Goal: Task Accomplishment & Management: Complete application form

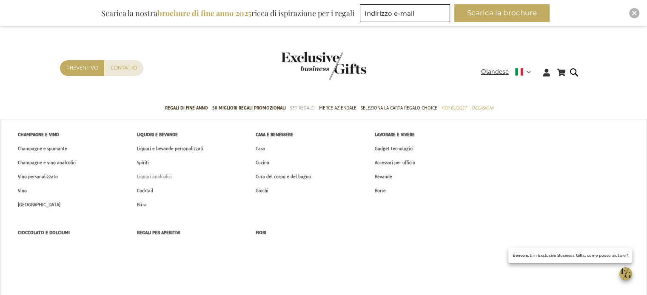
click at [162, 176] on font "Liquori analcolici" at bounding box center [154, 177] width 35 height 9
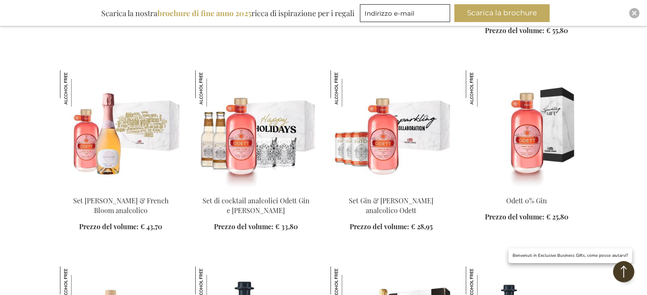
scroll to position [1063, 0]
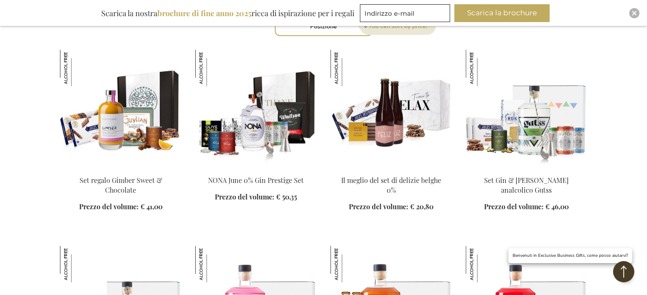
scroll to position [340, 0]
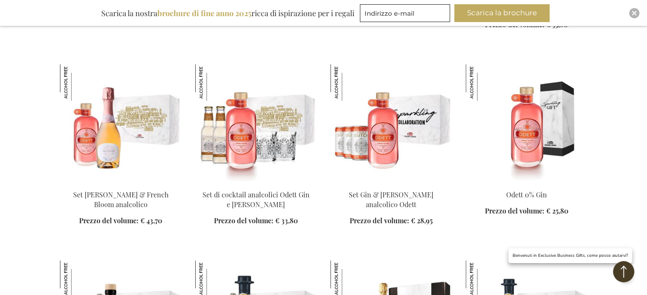
scroll to position [1105, 0]
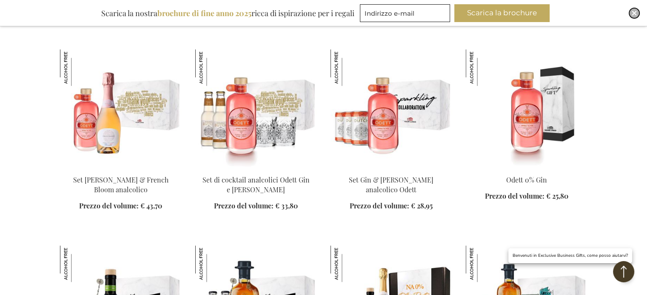
click at [631, 12] on img "Vicino" at bounding box center [633, 13] width 5 height 5
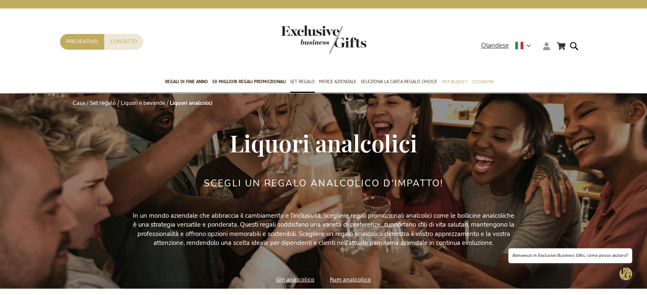
click at [546, 48] on icon at bounding box center [546, 47] width 7 height 8
click at [555, 66] on font "Login" at bounding box center [552, 64] width 16 height 9
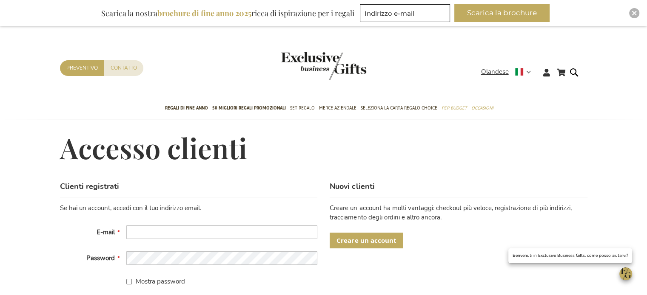
click at [374, 238] on font "Creare un account" at bounding box center [366, 240] width 60 height 9
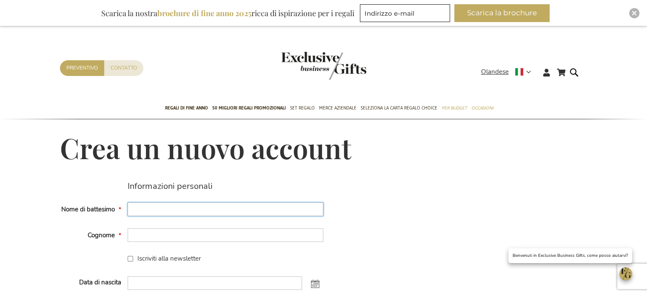
click at [185, 207] on input "Nome di battesimo" at bounding box center [226, 210] width 196 height 14
type input "Francesca"
type input "Dalle aste"
type input "[PERSON_NAME][EMAIL_ADDRESS][DOMAIN_NAME]"
checkbox input "true"
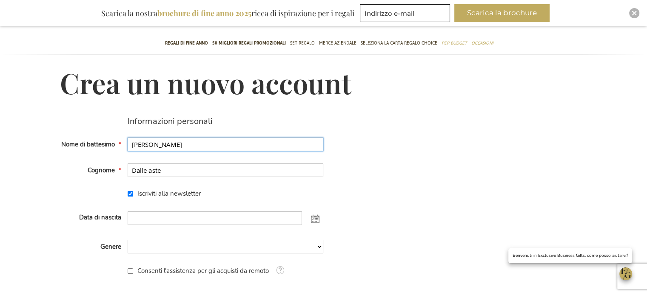
scroll to position [85, 0]
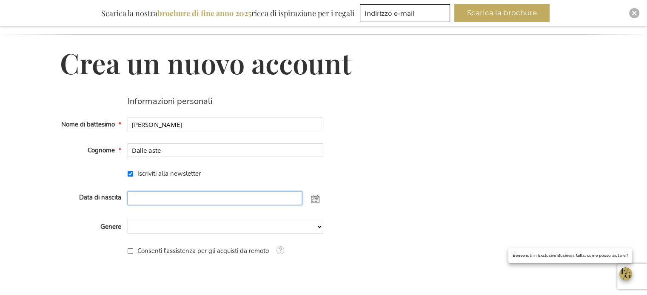
click at [191, 199] on input "Data di nascita" at bounding box center [215, 199] width 174 height 14
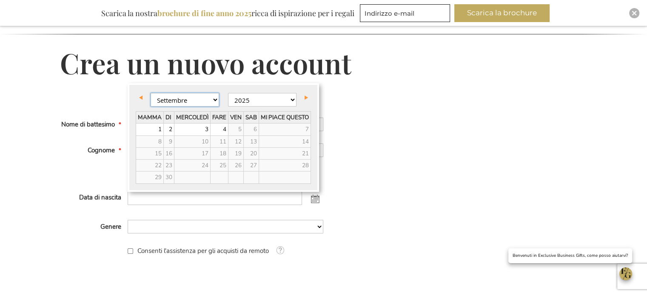
click at [178, 98] on select "gennaio Febbraio Marzo Aprile Maggio Giugno Luglio agosto Settembre" at bounding box center [184, 100] width 68 height 14
click at [244, 101] on select "1905 1906 1907 1908 1909 1910 1911 1912 1913 1914 1915 1916 1917 1918 1919 1920…" at bounding box center [262, 100] width 68 height 14
click at [193, 153] on link "14" at bounding box center [192, 153] width 36 height 11
type input "14-02-2001"
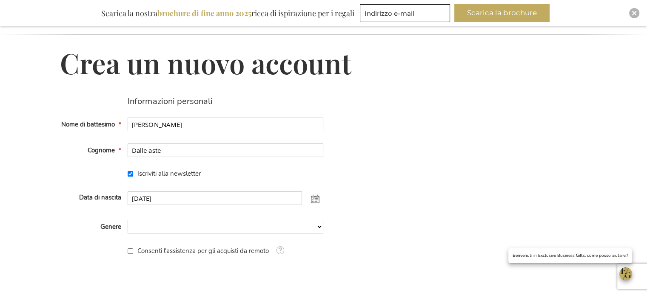
scroll to position [128, 0]
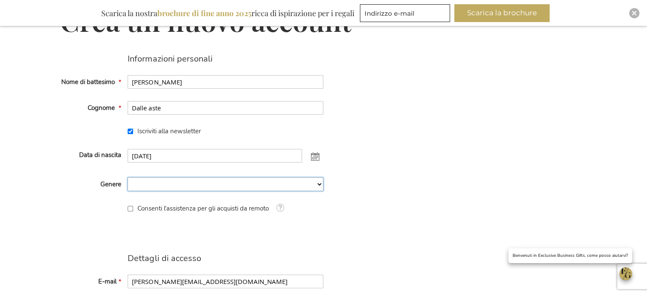
click at [206, 187] on select "Uomo Uomo Donna Donna Non specificato" at bounding box center [226, 185] width 196 height 14
select select "2"
click at [128, 178] on select "Uomo Uomo Donna Donna Non specificato" at bounding box center [226, 185] width 196 height 14
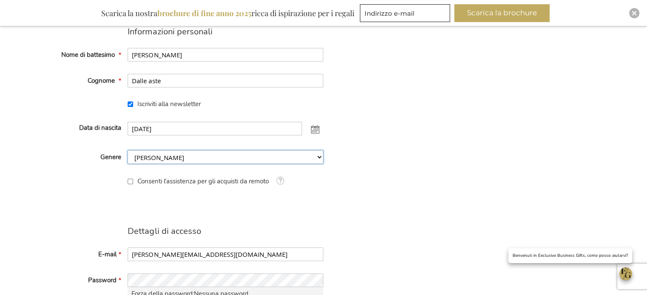
scroll to position [170, 0]
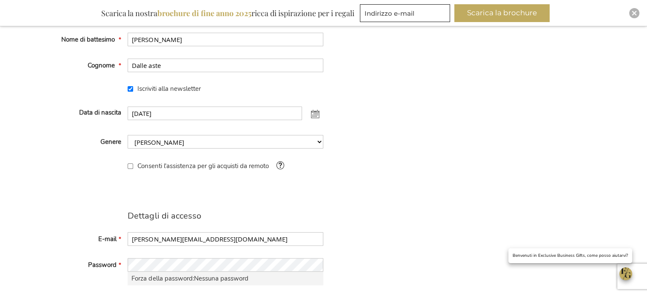
click at [281, 168] on span at bounding box center [280, 165] width 11 height 11
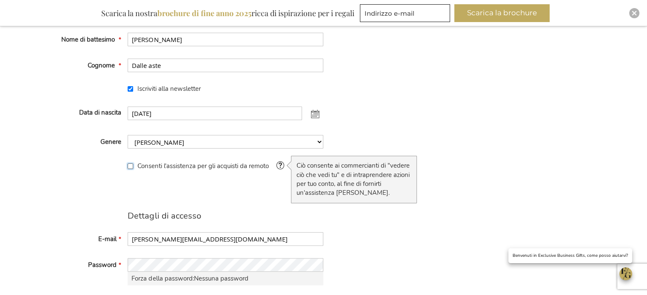
click at [131, 167] on input "Consenti l'assistenza per gli acquisti da remoto" at bounding box center [131, 167] width 6 height 6
checkbox input "true"
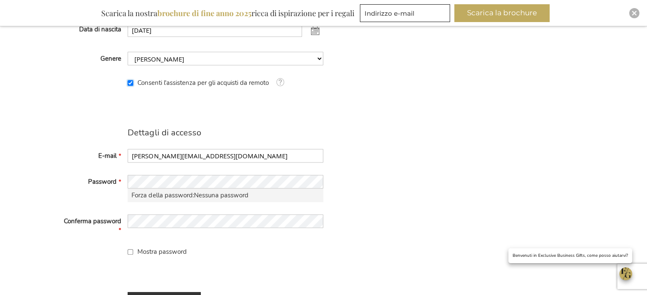
scroll to position [255, 0]
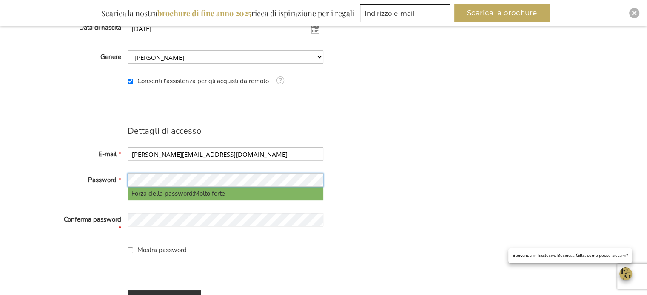
click at [124, 180] on div "Password Forza della password: Molto forte" at bounding box center [192, 186] width 264 height 27
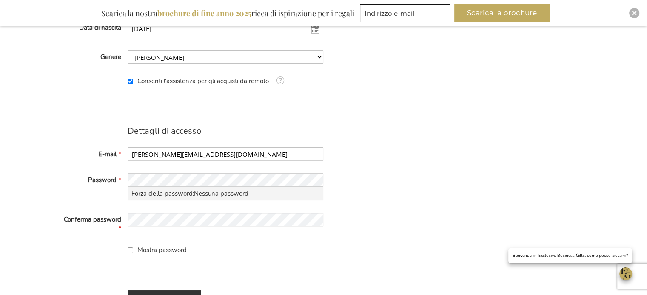
click at [396, 221] on div "Informazioni personali Nome di battesimo Francesca Cognome Dalle aste Iscriviti…" at bounding box center [323, 124] width 527 height 397
click at [123, 216] on div "Conferma password" at bounding box center [192, 223] width 264 height 21
click at [340, 197] on div "Informazioni personali Nome di battesimo Francesca Cognome Dalle aste Iscriviti…" at bounding box center [323, 124] width 527 height 397
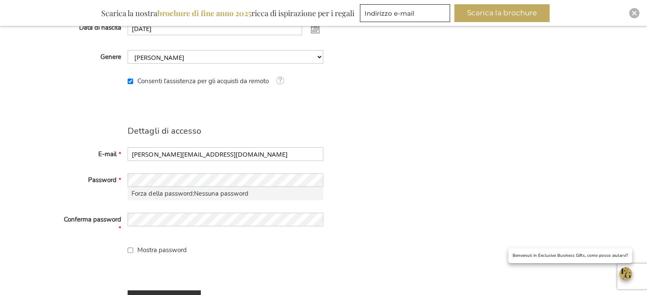
click at [340, 197] on div "Informazioni personali Nome di battesimo Francesca Cognome Dalle aste Iscriviti…" at bounding box center [323, 124] width 527 height 397
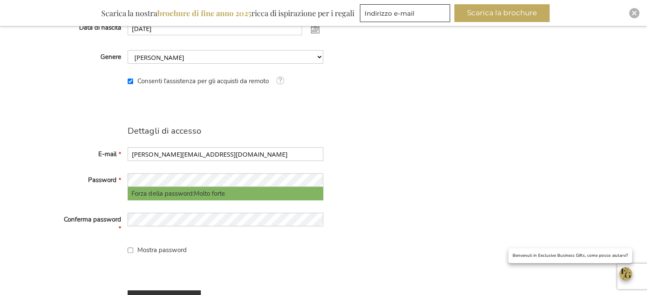
click at [401, 177] on div "Informazioni personali Nome di battesimo Francesca Cognome Dalle aste Iscriviti…" at bounding box center [323, 124] width 527 height 397
click at [119, 180] on div "Password Forza della password: Molto forte" at bounding box center [192, 186] width 264 height 27
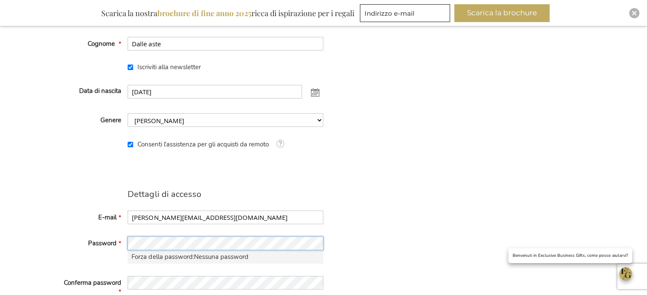
scroll to position [210, 0]
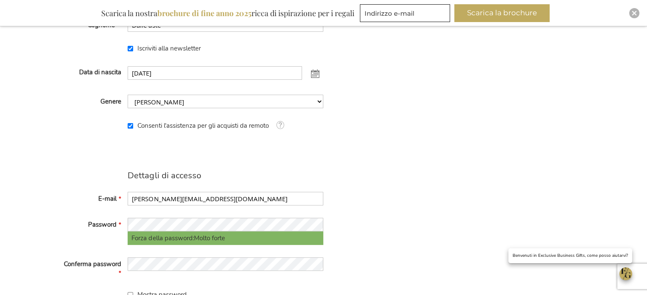
click at [380, 226] on div "Informazioni personali Nome di battesimo Francesca Cognome Dalle aste Iscriviti…" at bounding box center [323, 169] width 527 height 397
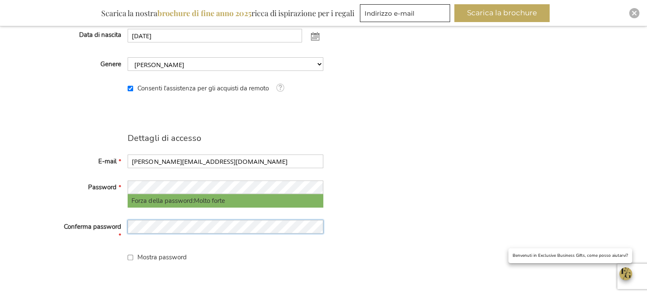
scroll to position [250, 0]
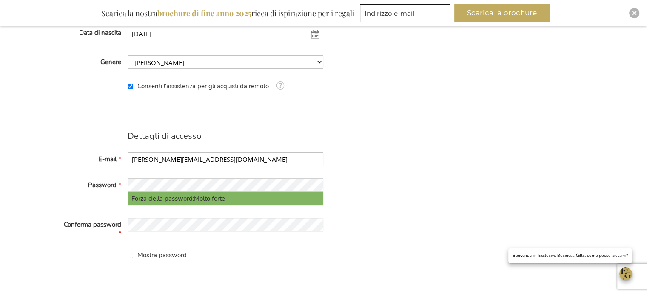
click at [474, 204] on div "Informazioni personali Nome di battesimo Francesca Cognome Dalle aste Iscriviti…" at bounding box center [323, 130] width 527 height 397
click at [131, 255] on input "Mostra password" at bounding box center [131, 256] width 6 height 6
checkbox input "true"
click at [127, 183] on div "Password Forza della password: Molto forte" at bounding box center [192, 192] width 264 height 27
click at [234, 249] on fieldset "Dettagli di accesso E-mail francesca.dalleaste@fthspa.com Password Forza della …" at bounding box center [192, 195] width 264 height 129
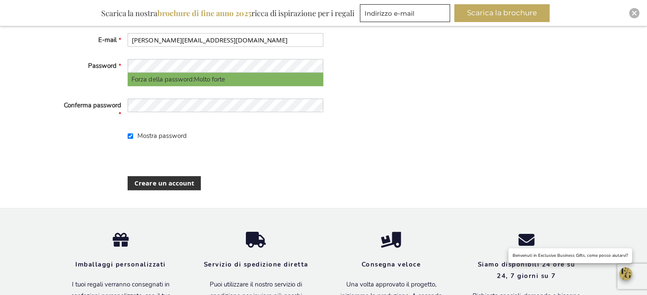
scroll to position [377, 0]
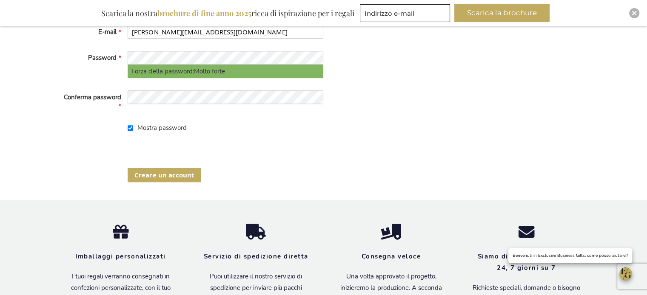
click at [182, 171] on font "Creare un account" at bounding box center [164, 175] width 60 height 9
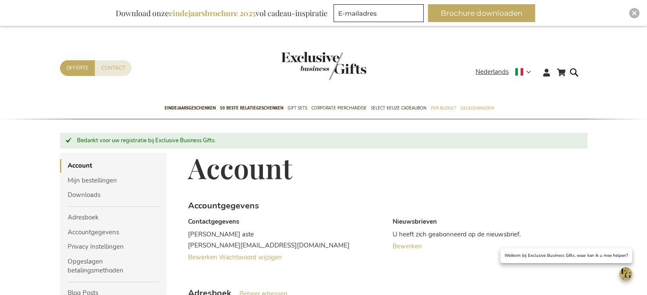
type input "[PERSON_NAME][EMAIL_ADDRESS][DOMAIN_NAME]"
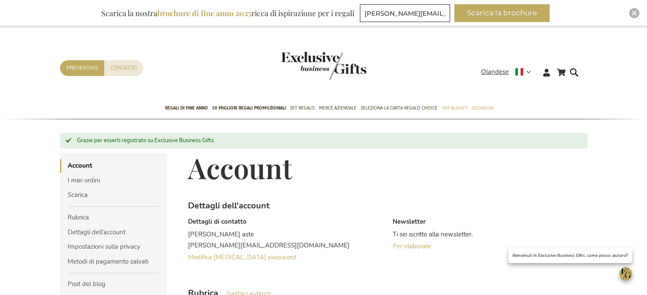
scroll to position [43, 0]
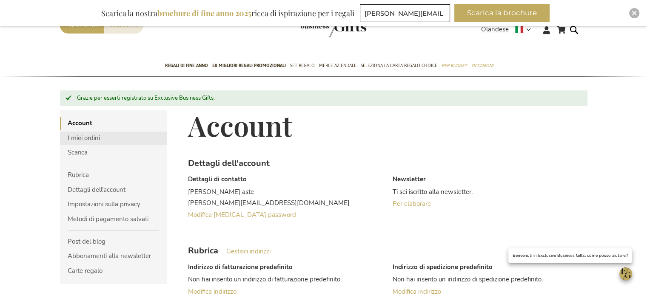
type input "[PERSON_NAME][EMAIL_ADDRESS][DOMAIN_NAME]"
click at [95, 141] on font "I miei ordini" at bounding box center [84, 138] width 32 height 9
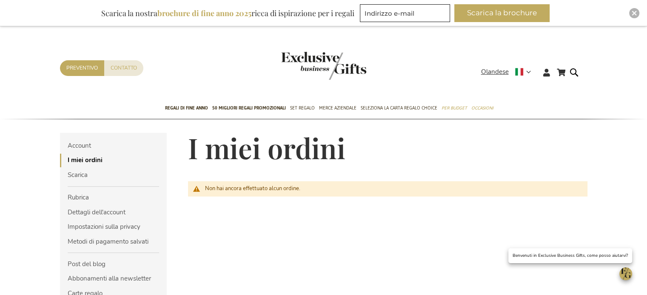
scroll to position [43, 0]
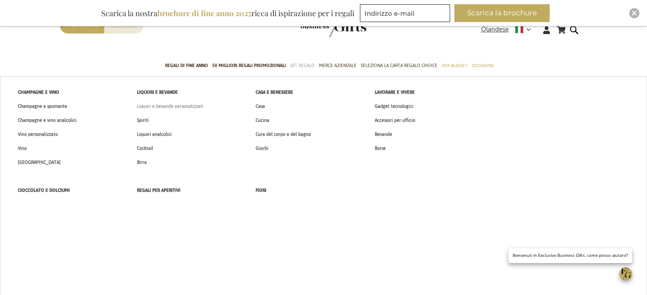
type input "francesca.dalleaste@fthspa.com"
click at [188, 108] on font "Liquori e bevande personalizzati" at bounding box center [170, 106] width 66 height 9
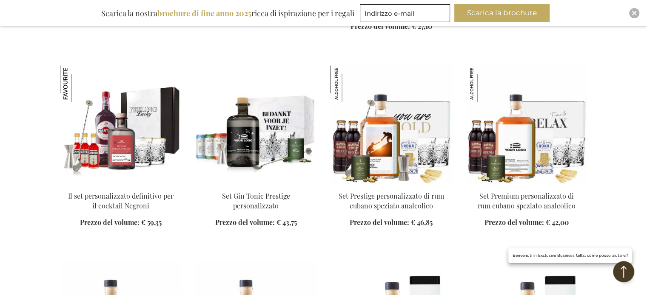
scroll to position [510, 0]
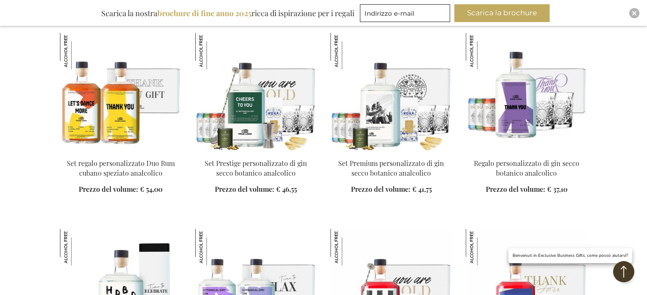
scroll to position [1105, 0]
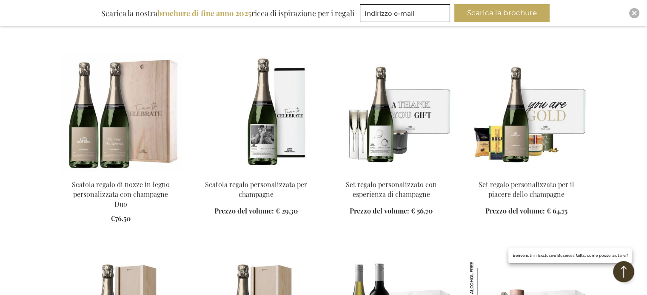
scroll to position [1700, 0]
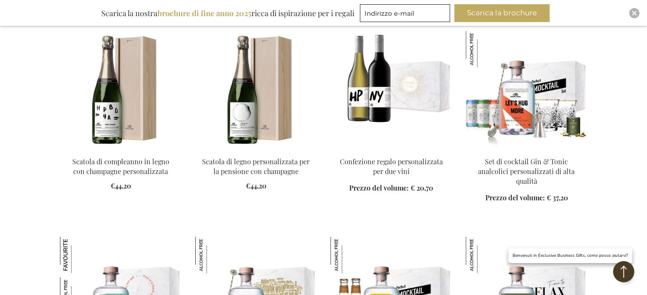
scroll to position [2083, 0]
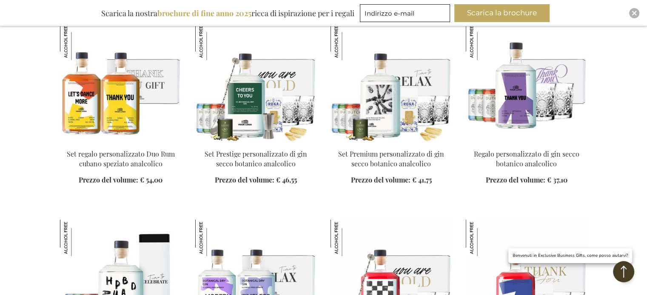
scroll to position [935, 0]
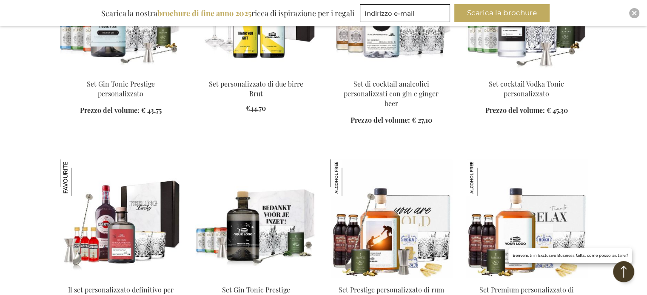
scroll to position [425, 0]
